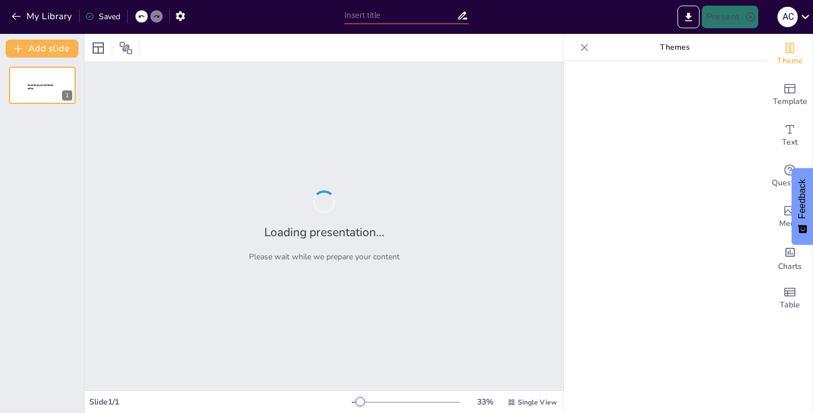
type input "Imported Report v09.pptx"
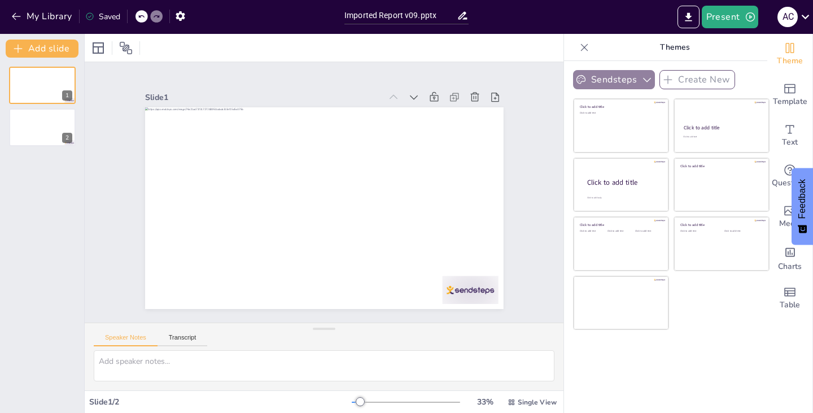
click at [630, 75] on button "Sendsteps" at bounding box center [614, 79] width 82 height 19
click at [722, 356] on div "Sendsteps Create New Click to add title Click to add text Click to add title Cl…" at bounding box center [665, 237] width 203 height 352
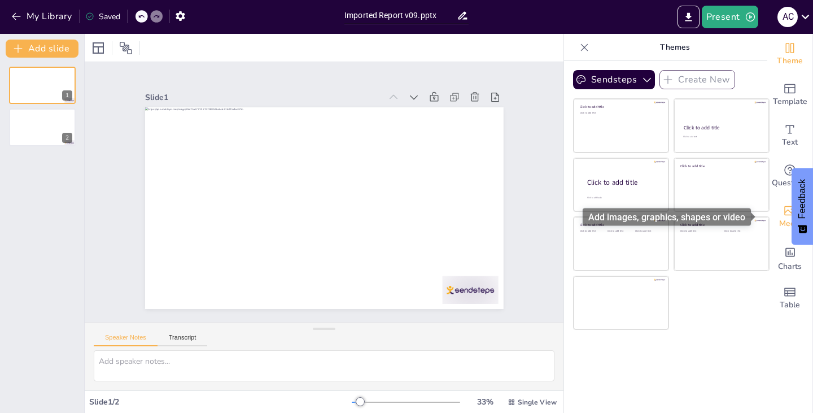
click at [784, 209] on icon "Add images, graphics, shapes or video" at bounding box center [790, 211] width 14 height 14
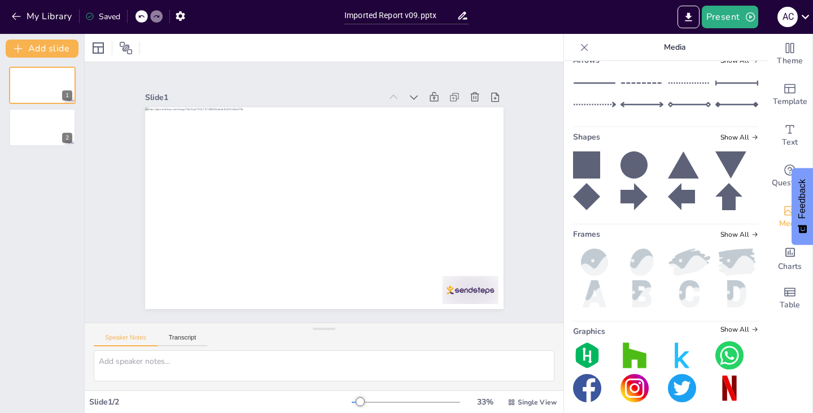
scroll to position [177, 0]
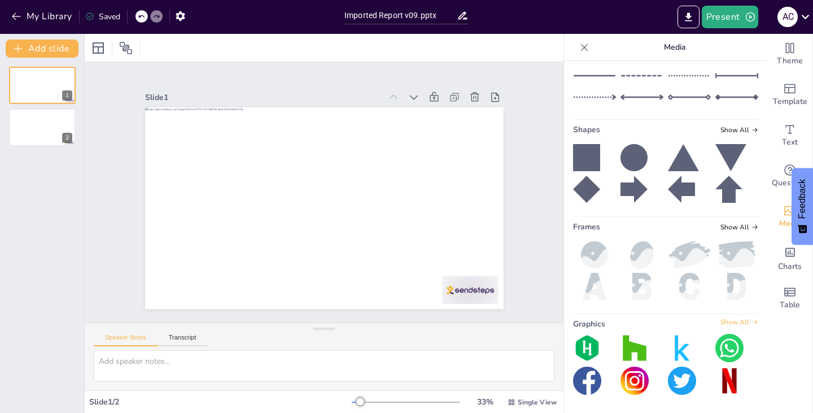
click at [721, 323] on span "Show All" at bounding box center [740, 322] width 38 height 8
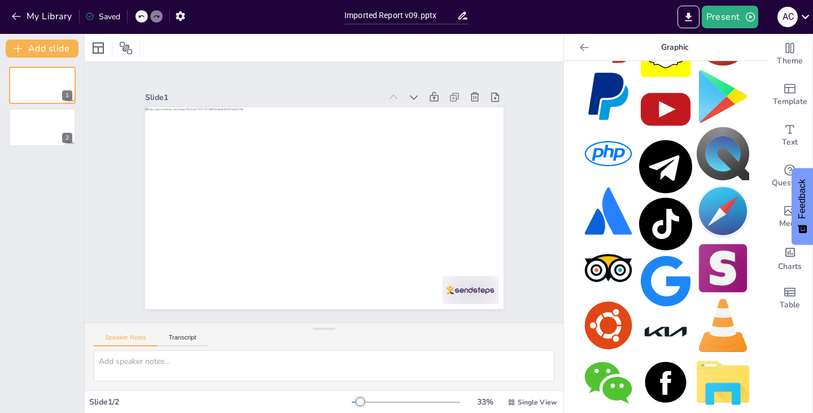
scroll to position [772, 0]
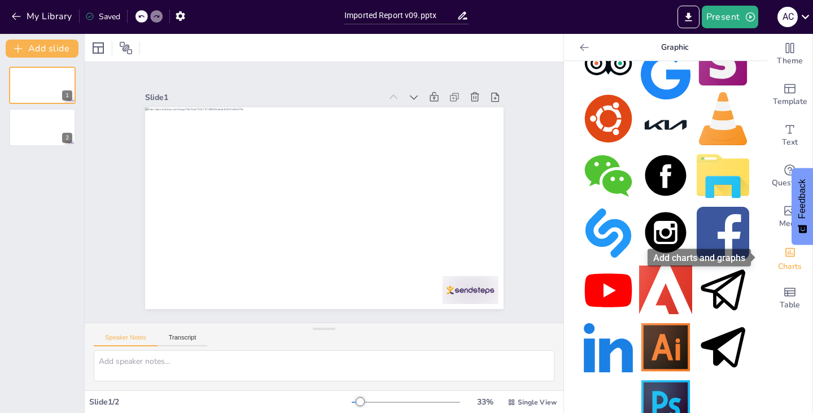
click at [782, 264] on span "Charts" at bounding box center [790, 266] width 24 height 12
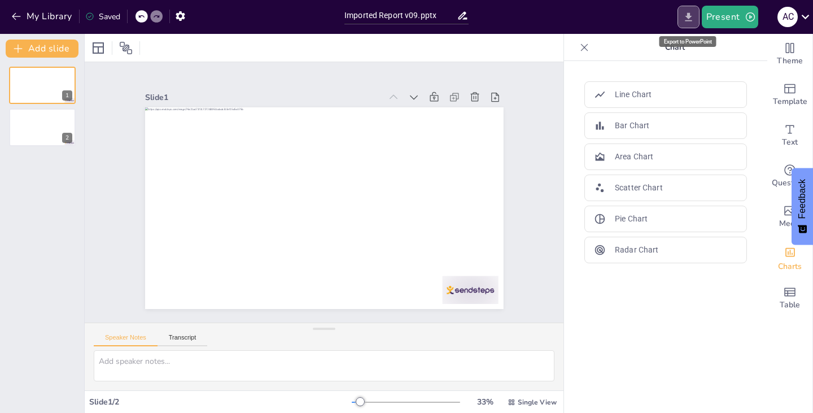
click at [690, 19] on icon "Export to PowerPoint" at bounding box center [689, 17] width 12 height 12
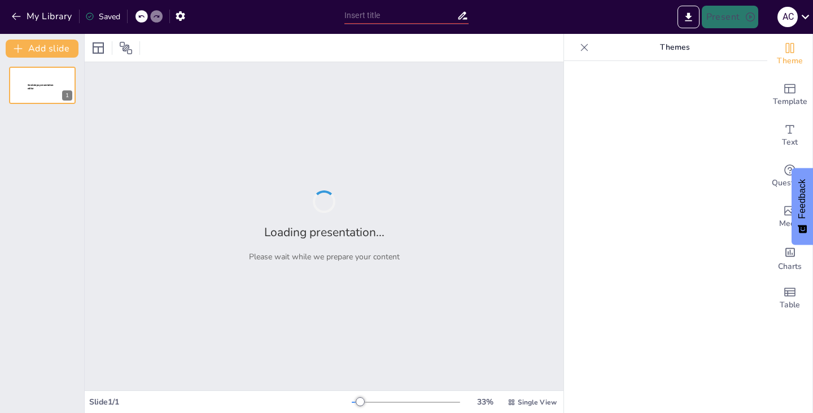
type input "Building on Success: A Review of Achievements and Future Plans Post-2025"
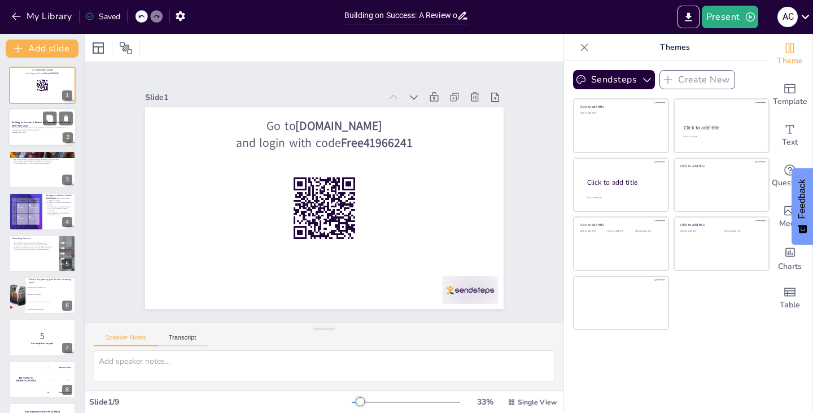
click at [29, 124] on strong "Building on Success: A Review of Achievements and Future Plans Post-2025" at bounding box center [41, 124] width 59 height 6
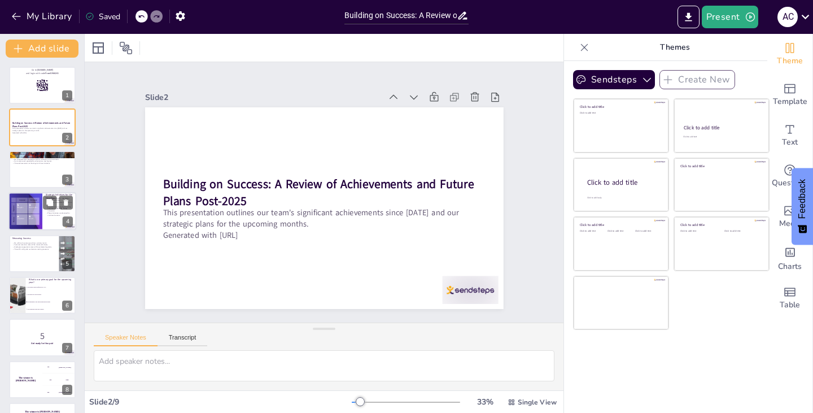
click at [28, 212] on div at bounding box center [25, 211] width 53 height 38
checkbox input "true"
type textarea "A new digital marketing strategy will allow us to use data-driven insights to c…"
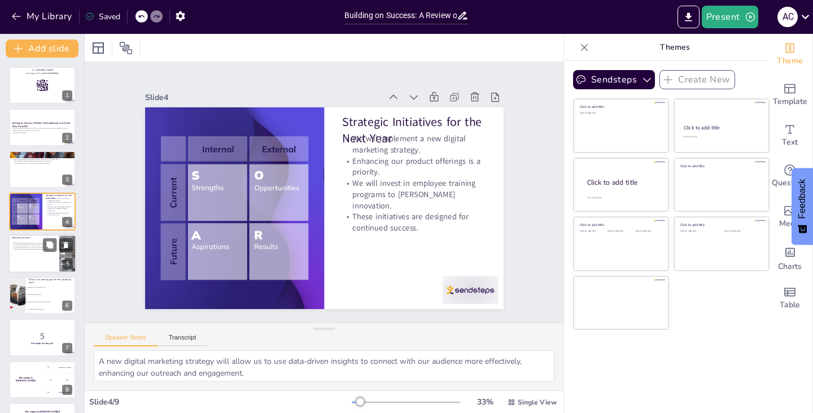
click at [34, 258] on div at bounding box center [42, 253] width 68 height 38
checkbox input "true"
type textarea "Tracking revenue growth is essential for understanding our financial health and…"
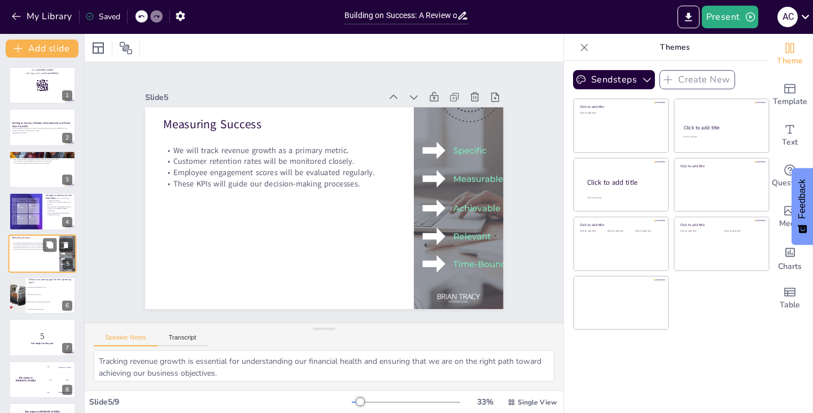
scroll to position [18, 0]
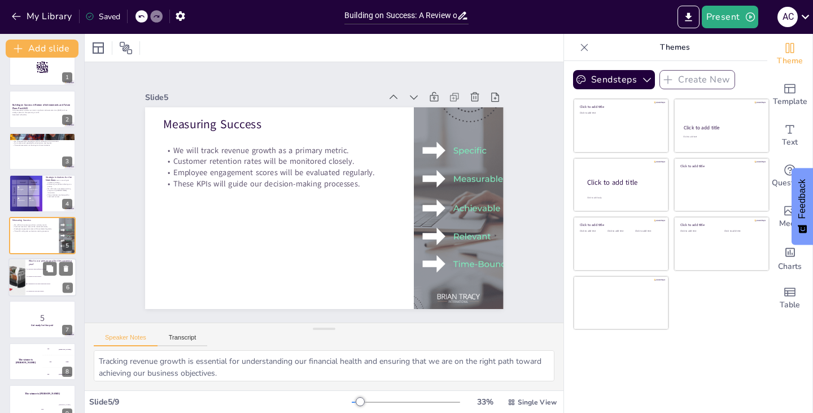
click at [32, 278] on li "To launch two new products" at bounding box center [50, 276] width 51 height 7
checkbox input "true"
type textarea "The correct answer is "To implement a new digital marketing strategy," which al…"
checkbox input "true"
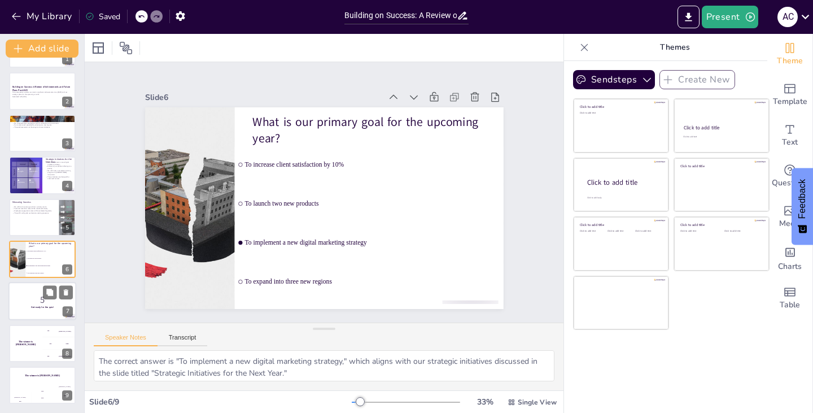
checkbox input "true"
click at [34, 300] on p "5" at bounding box center [42, 300] width 61 height 12
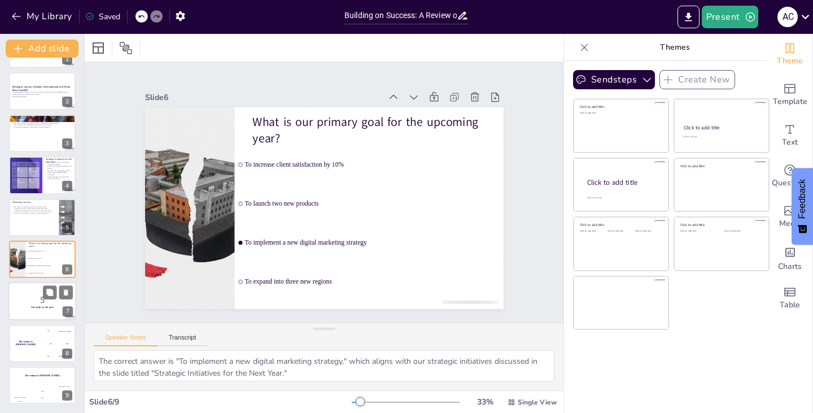
checkbox input "true"
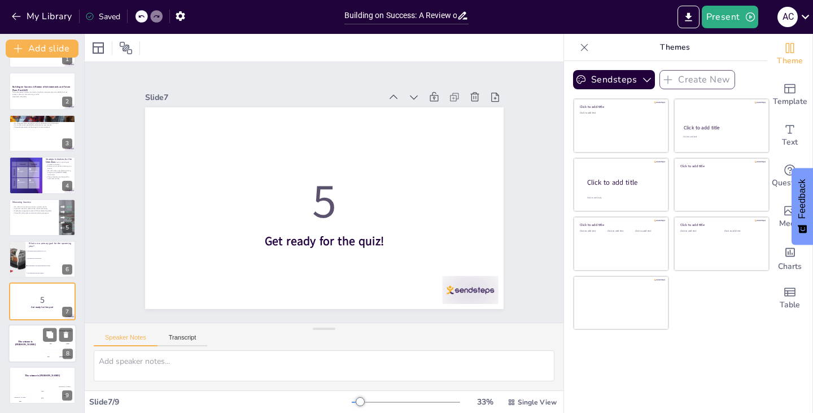
click at [33, 338] on div "The winner is [PERSON_NAME]" at bounding box center [25, 343] width 34 height 38
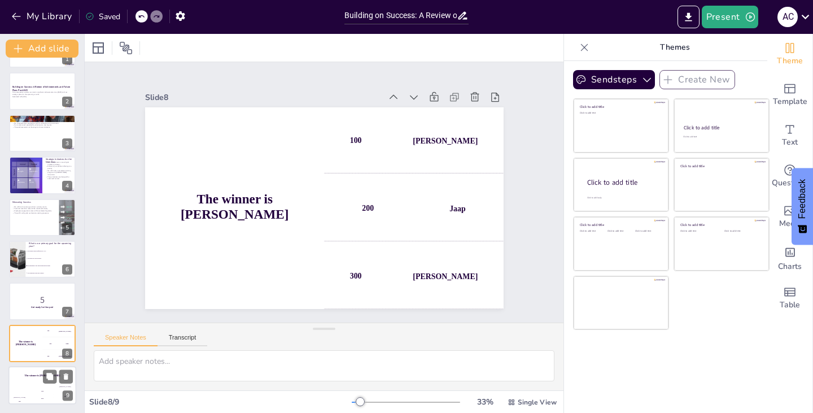
click at [28, 390] on div "Hasan 100" at bounding box center [19, 394] width 23 height 19
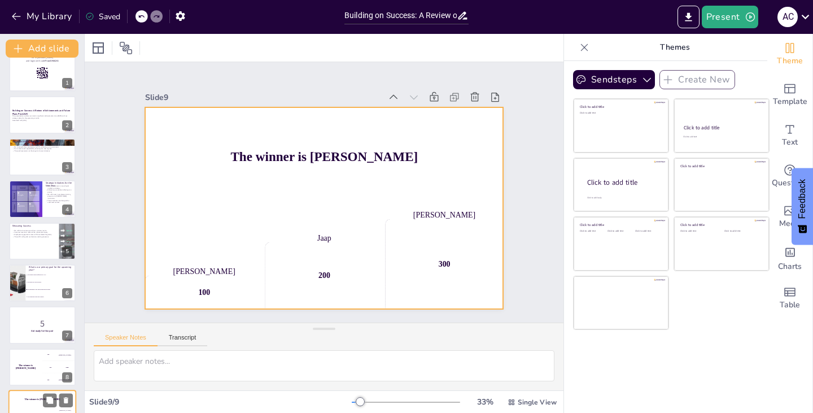
scroll to position [0, 0]
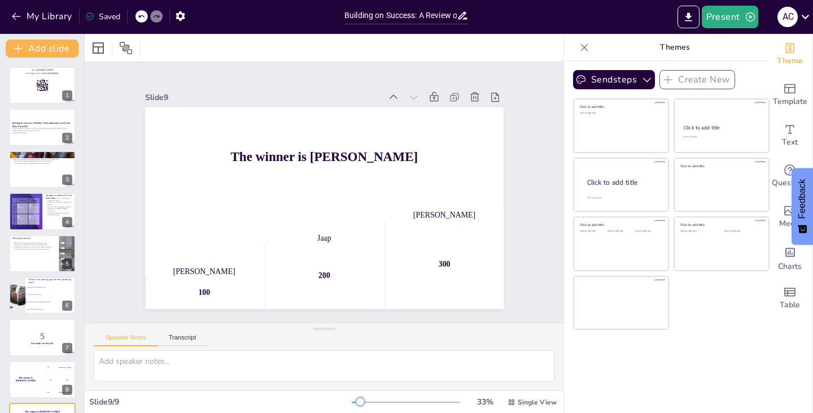
checkbox input "true"
